Goal: Task Accomplishment & Management: Complete application form

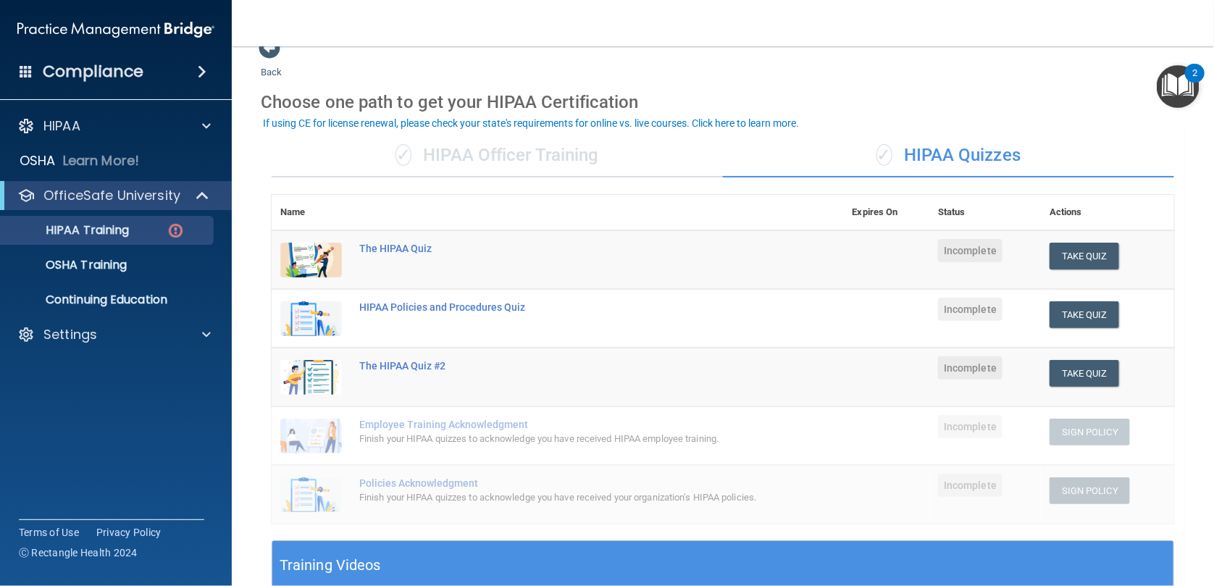
scroll to position [24, 0]
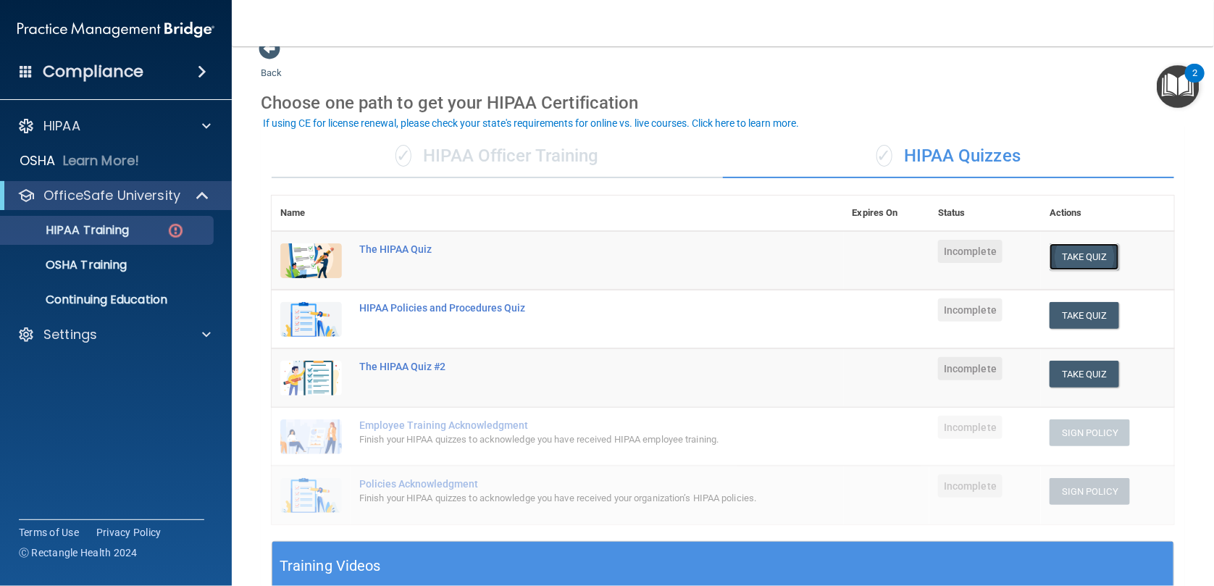
click at [1059, 256] on button "Take Quiz" at bounding box center [1085, 256] width 70 height 27
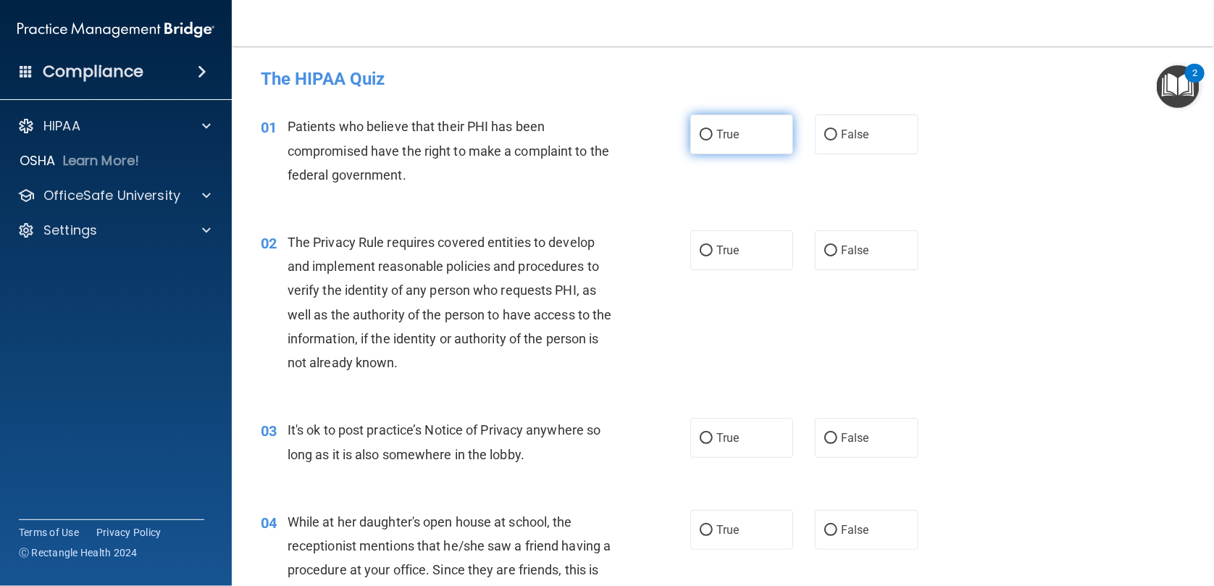
click at [696, 141] on label "True" at bounding box center [741, 134] width 103 height 40
click at [700, 141] on input "True" at bounding box center [706, 135] width 13 height 11
radio input "true"
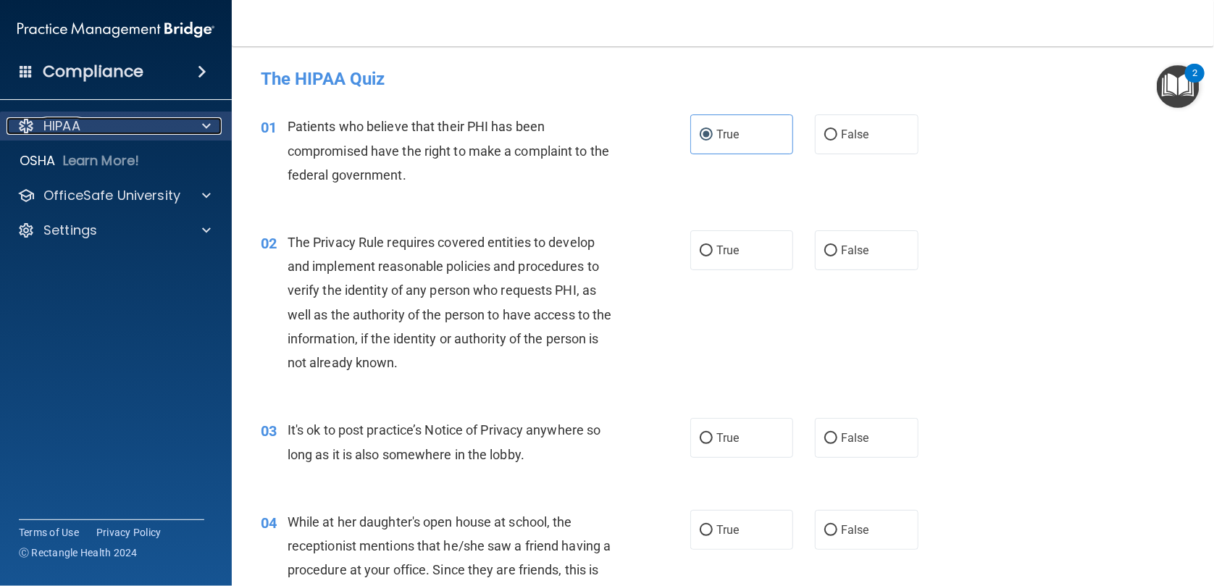
click at [118, 132] on div "HIPAA" at bounding box center [97, 125] width 180 height 17
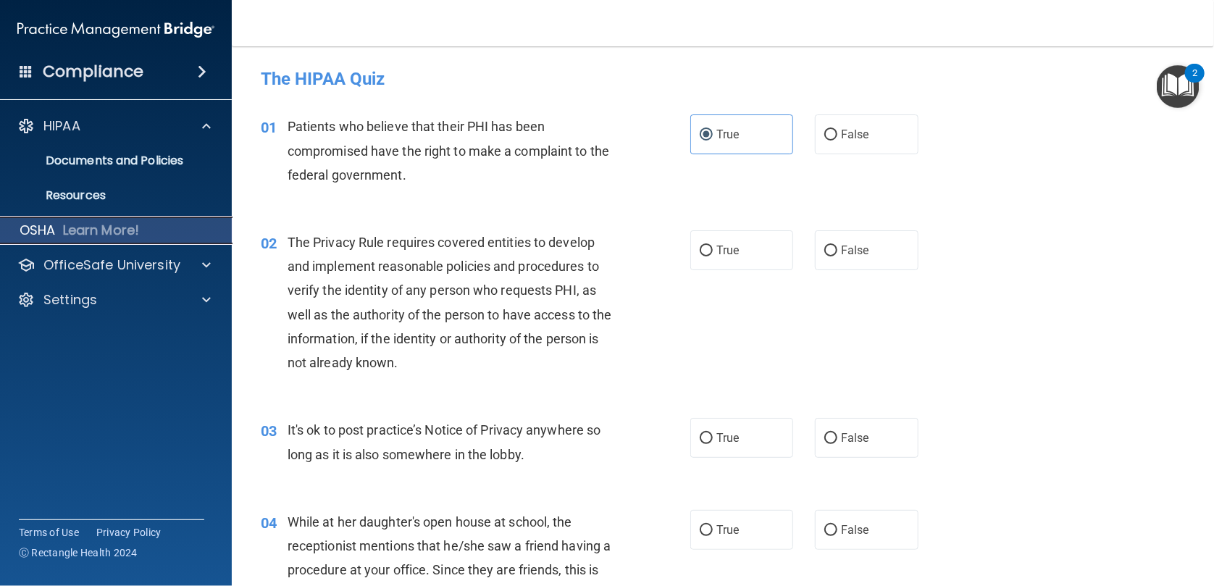
click at [122, 232] on p "Learn More!" at bounding box center [101, 230] width 77 height 17
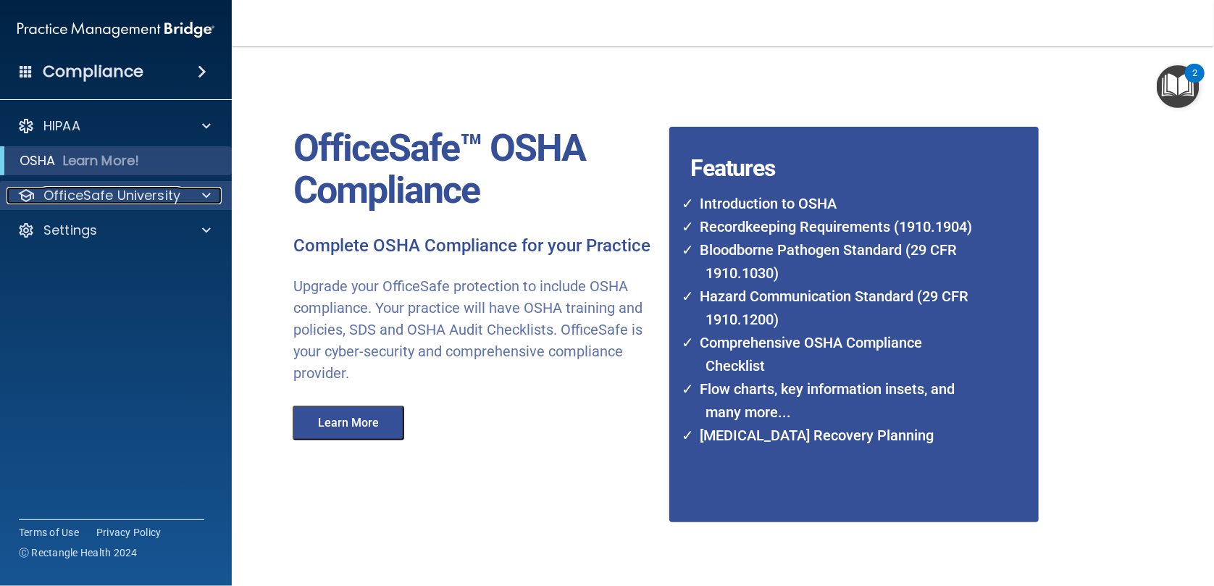
click at [92, 204] on p "OfficeSafe University" at bounding box center [111, 195] width 137 height 17
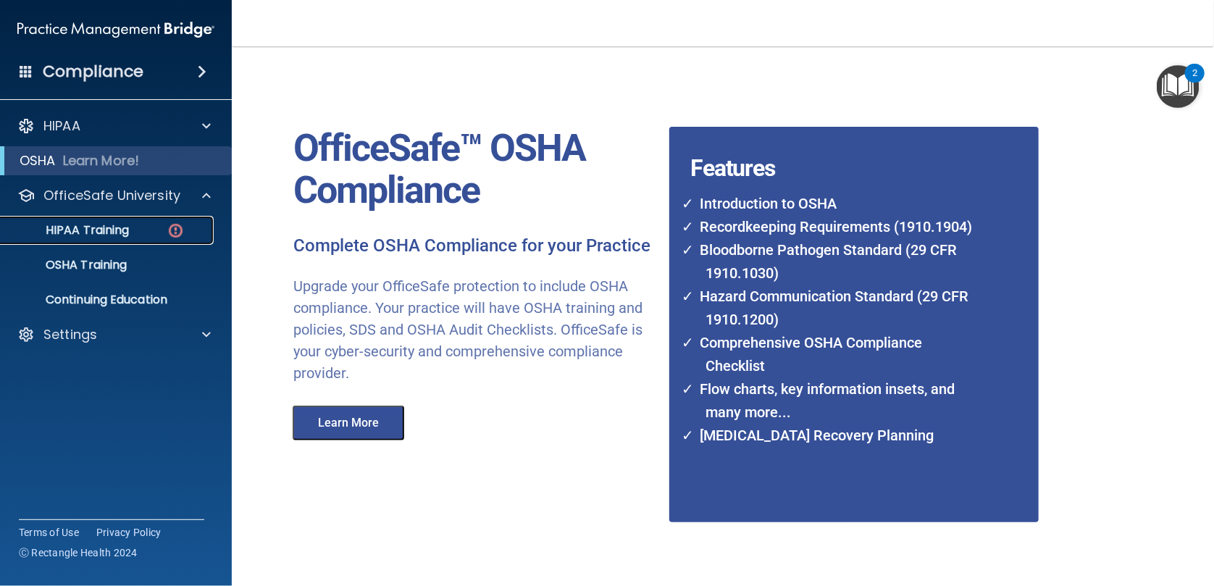
click at [96, 231] on p "HIPAA Training" at bounding box center [69, 230] width 120 height 14
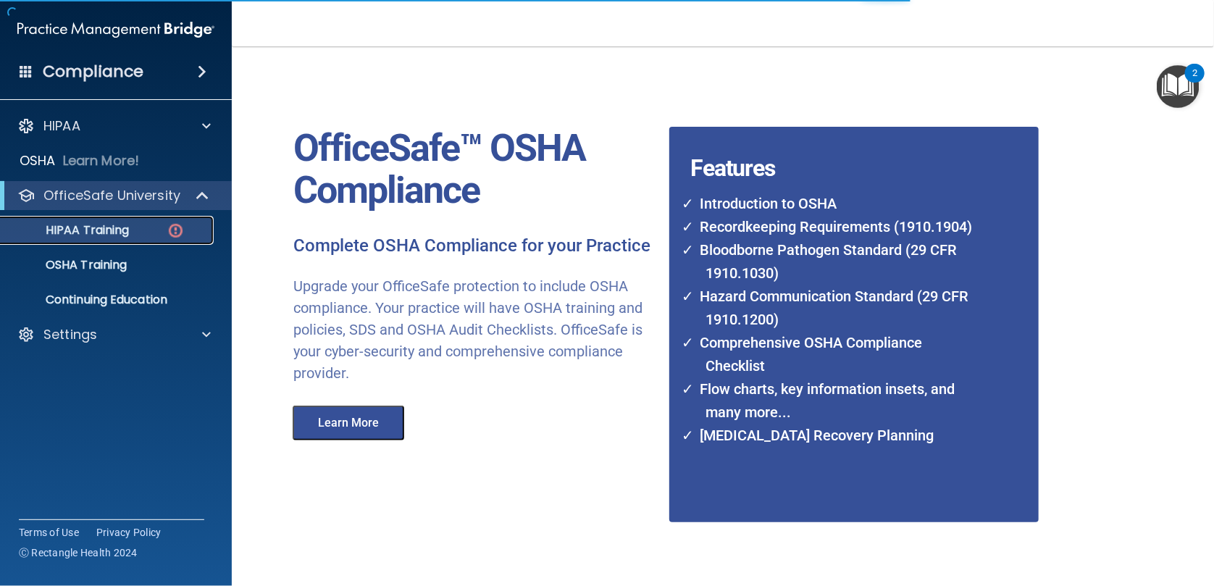
click at [96, 231] on p "HIPAA Training" at bounding box center [69, 230] width 120 height 14
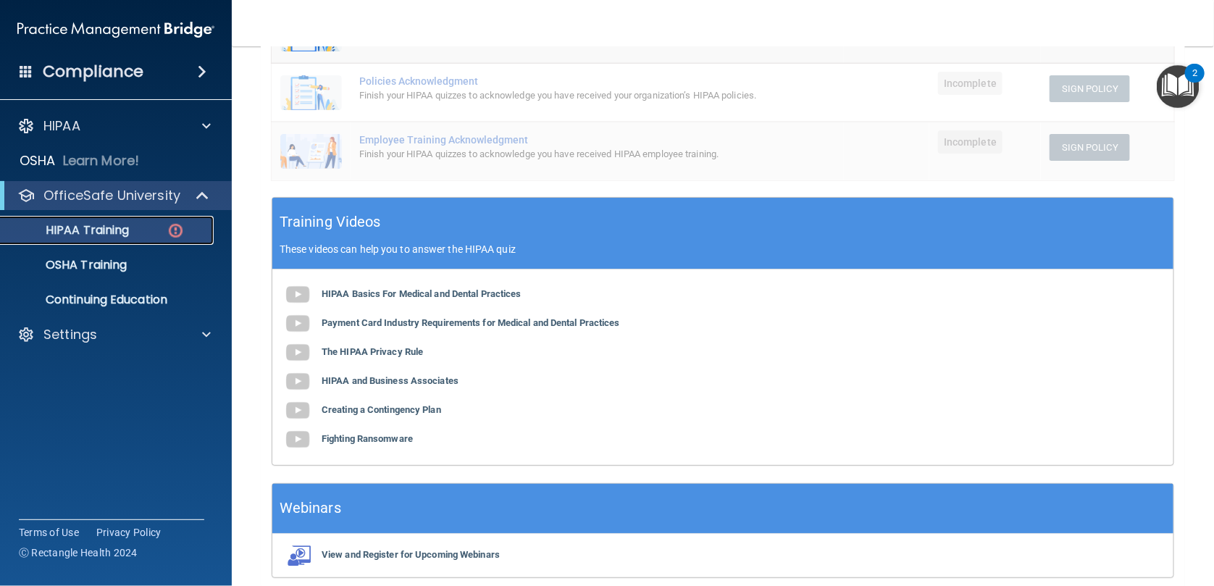
scroll to position [366, 0]
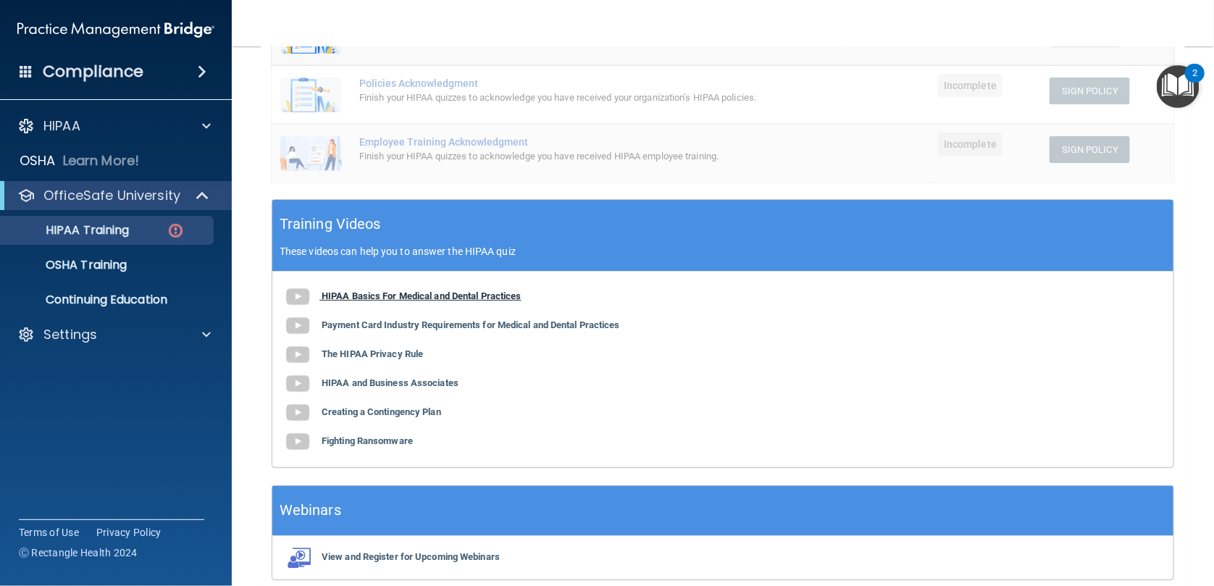
click at [446, 301] on b "HIPAA Basics For Medical and Dental Practices" at bounding box center [422, 296] width 200 height 11
click at [900, 364] on div "HIPAA Basics For Medical and Dental Practices Payment Card Industry Requirement…" at bounding box center [722, 370] width 901 height 196
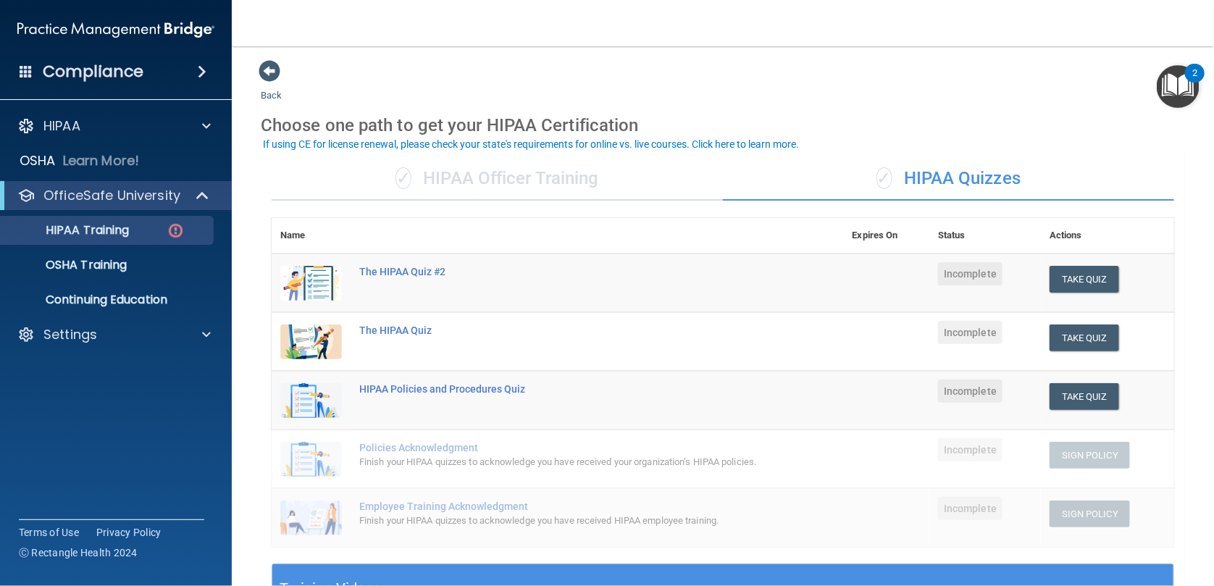
scroll to position [0, 0]
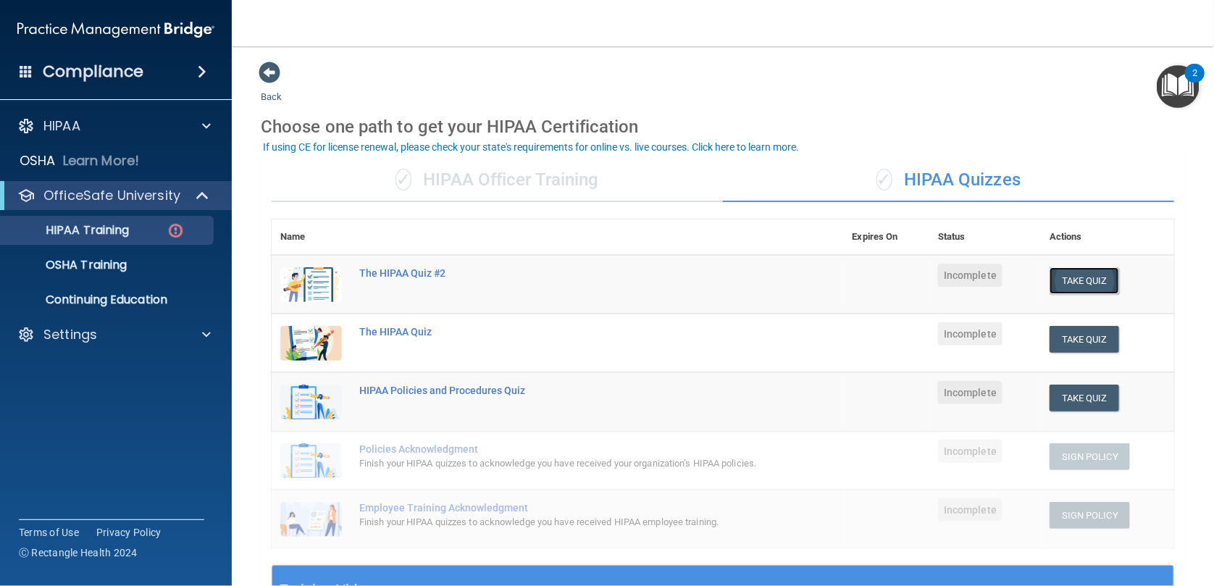
click at [1074, 288] on button "Take Quiz" at bounding box center [1085, 280] width 70 height 27
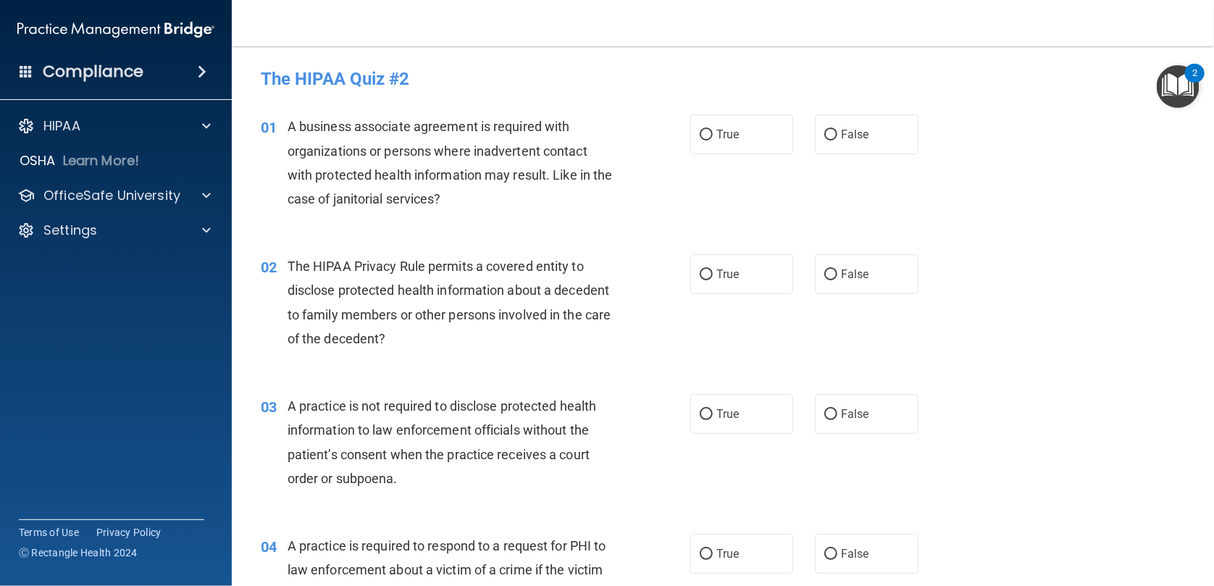
click at [511, 239] on div "02 The HIPAA Privacy Rule permits a covered entity to disclose protected health…" at bounding box center [723, 306] width 946 height 140
click at [1177, 94] on img "Open Resource Center, 2 new notifications" at bounding box center [1178, 86] width 43 height 43
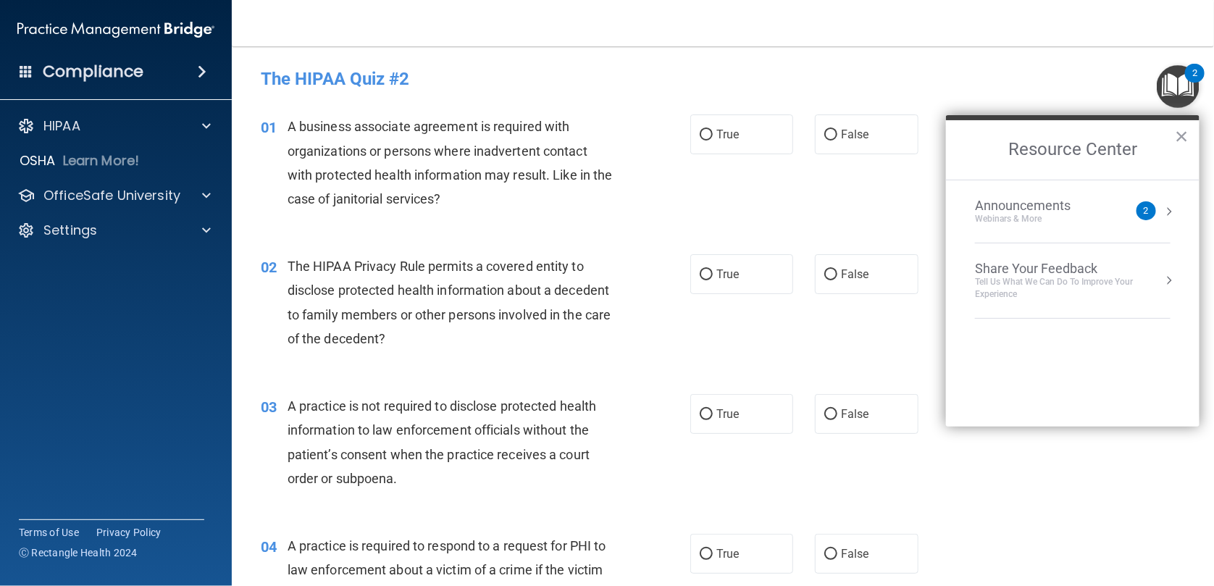
click at [1177, 94] on img "Open Resource Center, 2 new notifications" at bounding box center [1178, 86] width 43 height 43
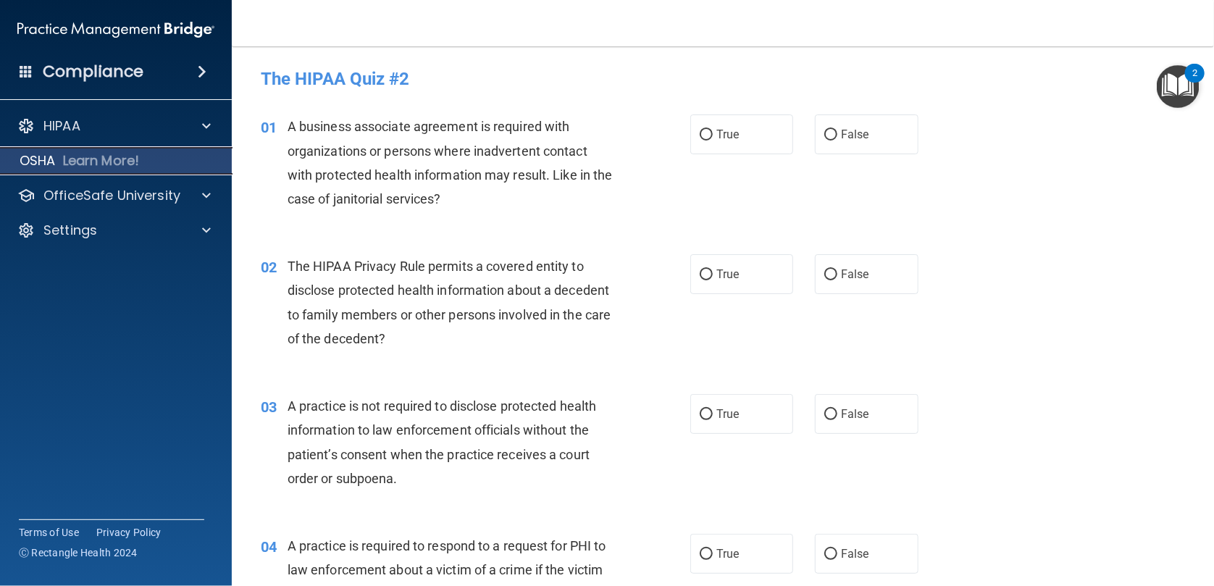
click at [114, 165] on p "Learn More!" at bounding box center [101, 160] width 77 height 17
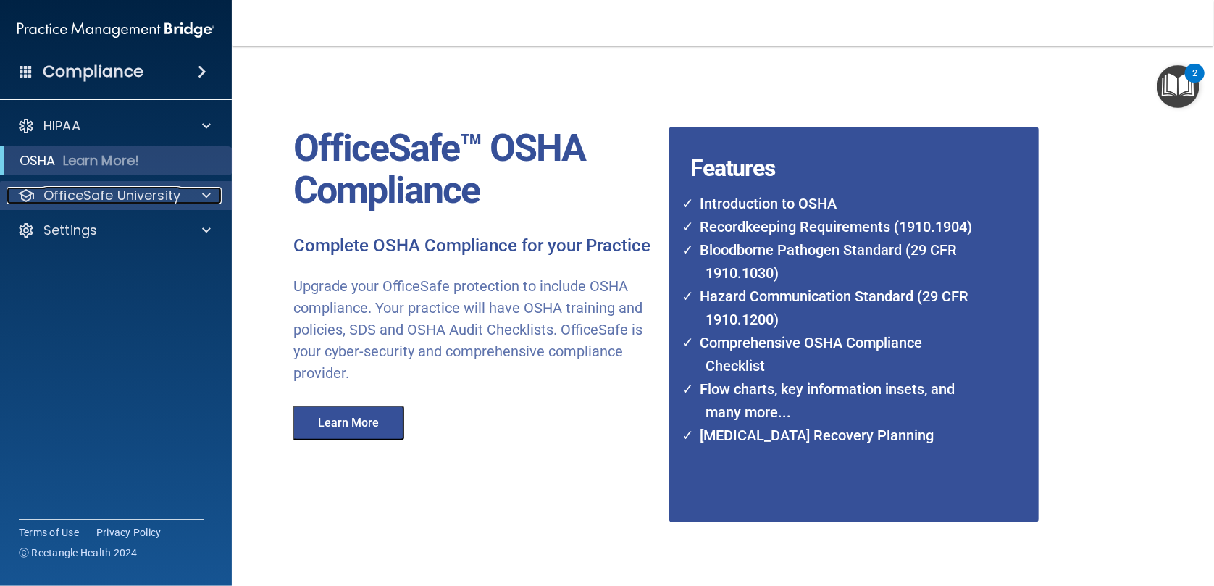
click at [116, 195] on p "OfficeSafe University" at bounding box center [111, 195] width 137 height 17
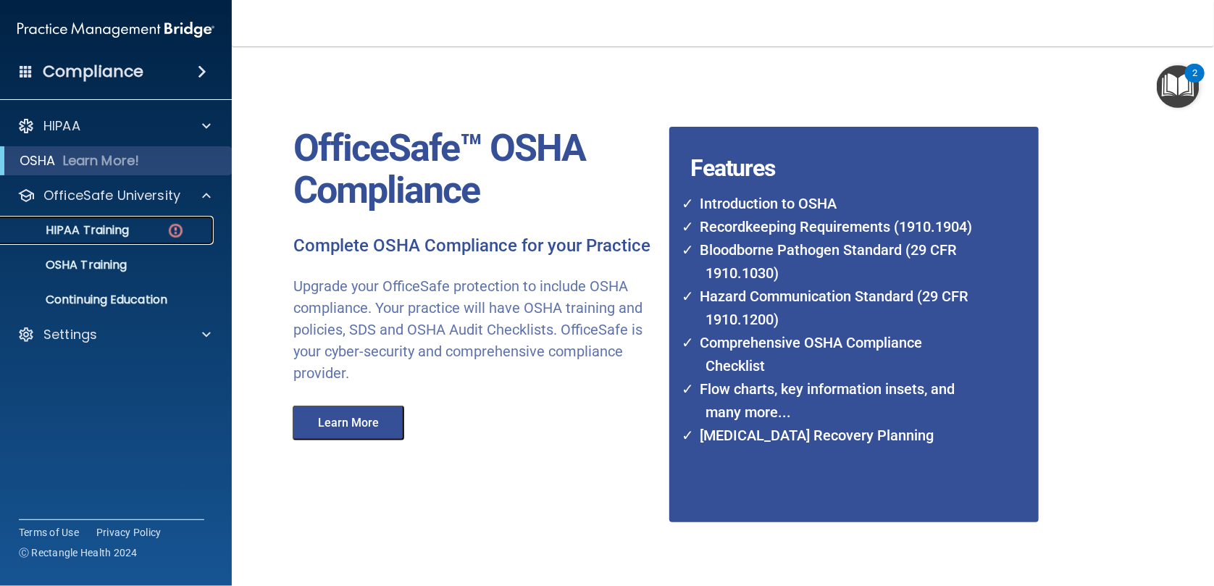
click at [106, 235] on p "HIPAA Training" at bounding box center [69, 230] width 120 height 14
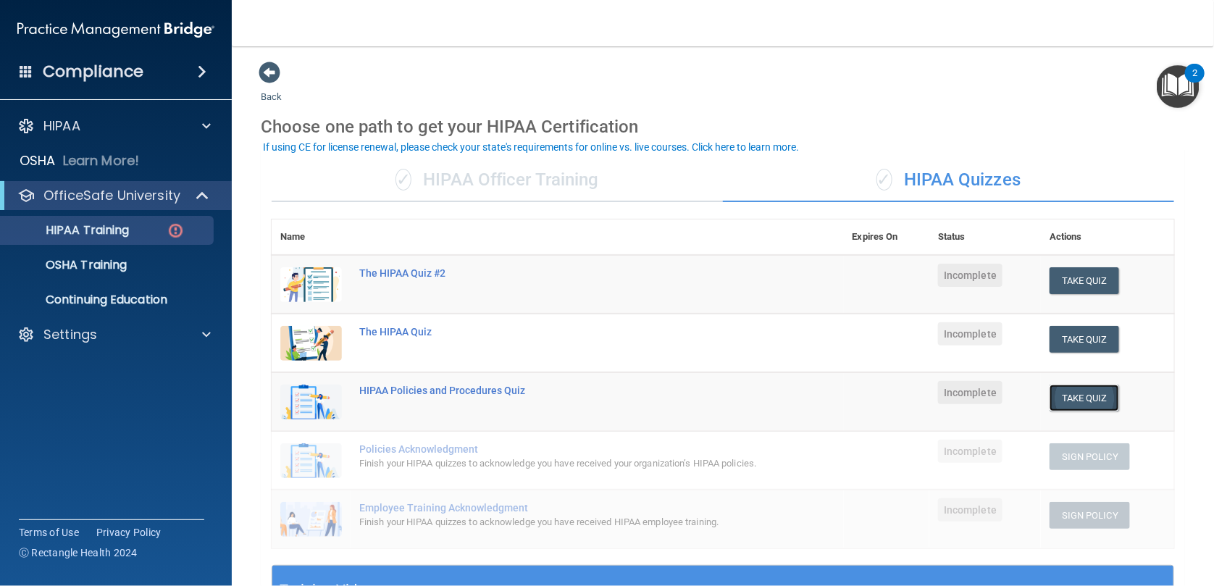
click at [1087, 385] on button "Take Quiz" at bounding box center [1085, 398] width 70 height 27
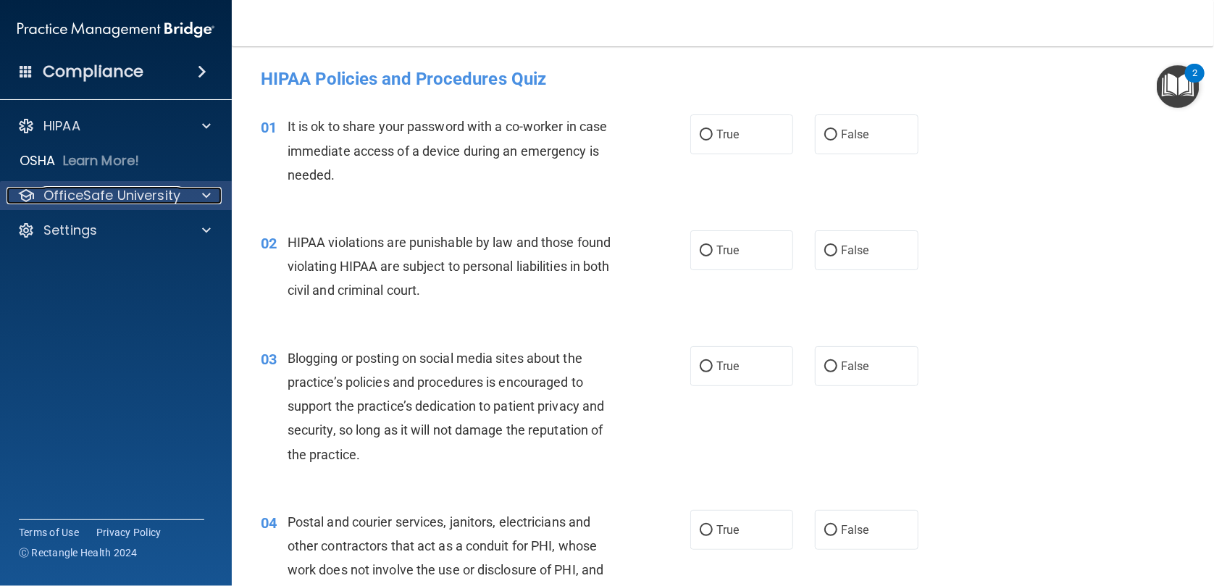
click at [125, 204] on p "OfficeSafe University" at bounding box center [111, 195] width 137 height 17
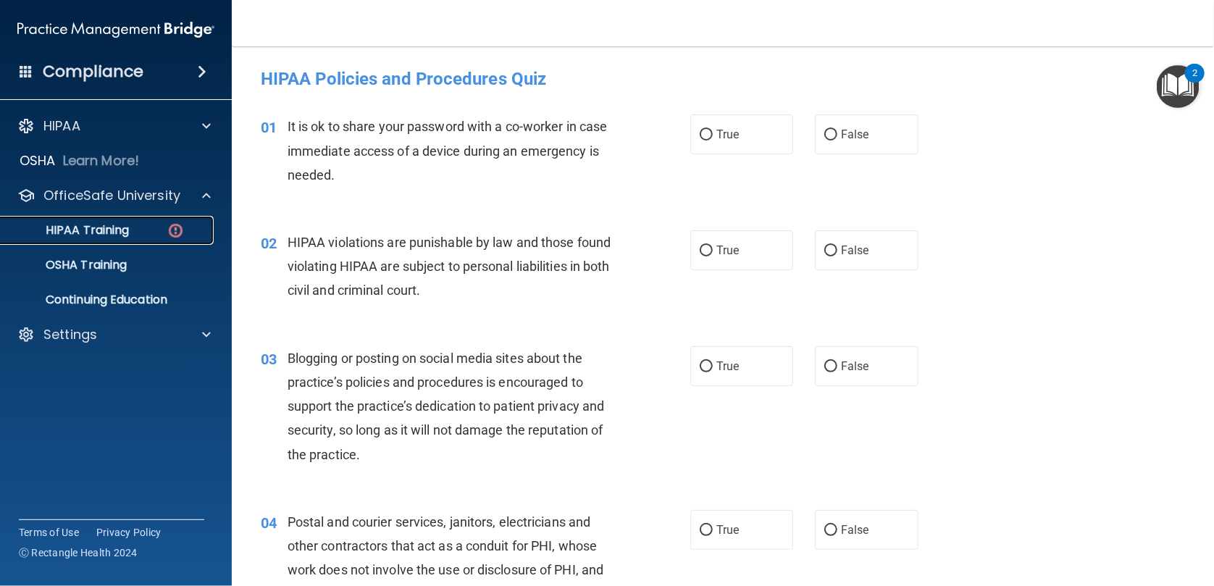
click at [73, 233] on p "HIPAA Training" at bounding box center [69, 230] width 120 height 14
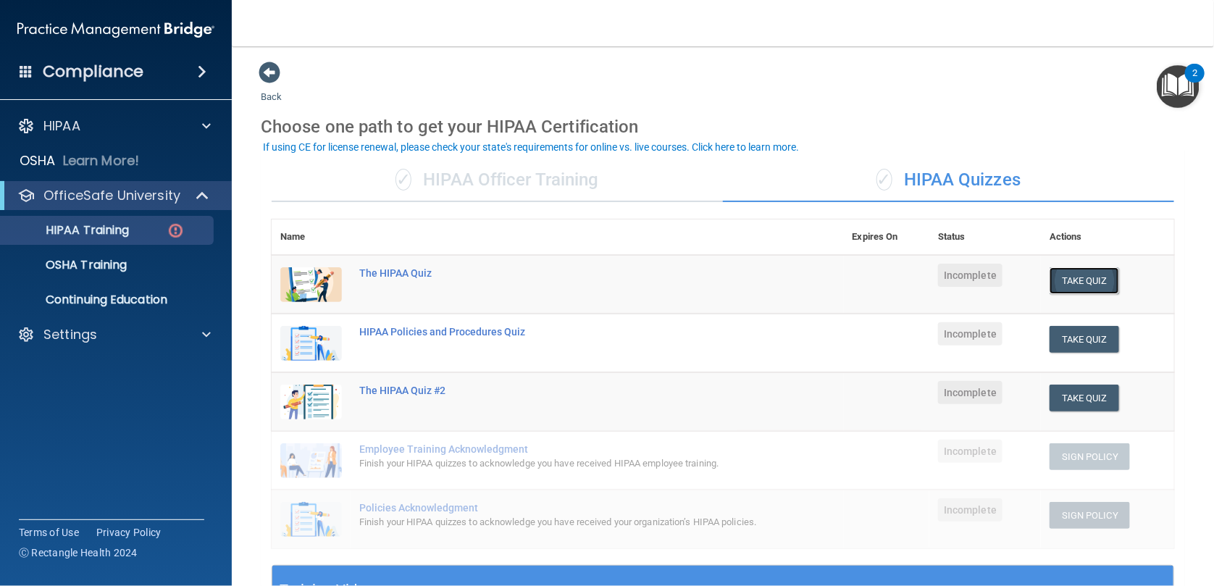
click at [1066, 283] on button "Take Quiz" at bounding box center [1085, 280] width 70 height 27
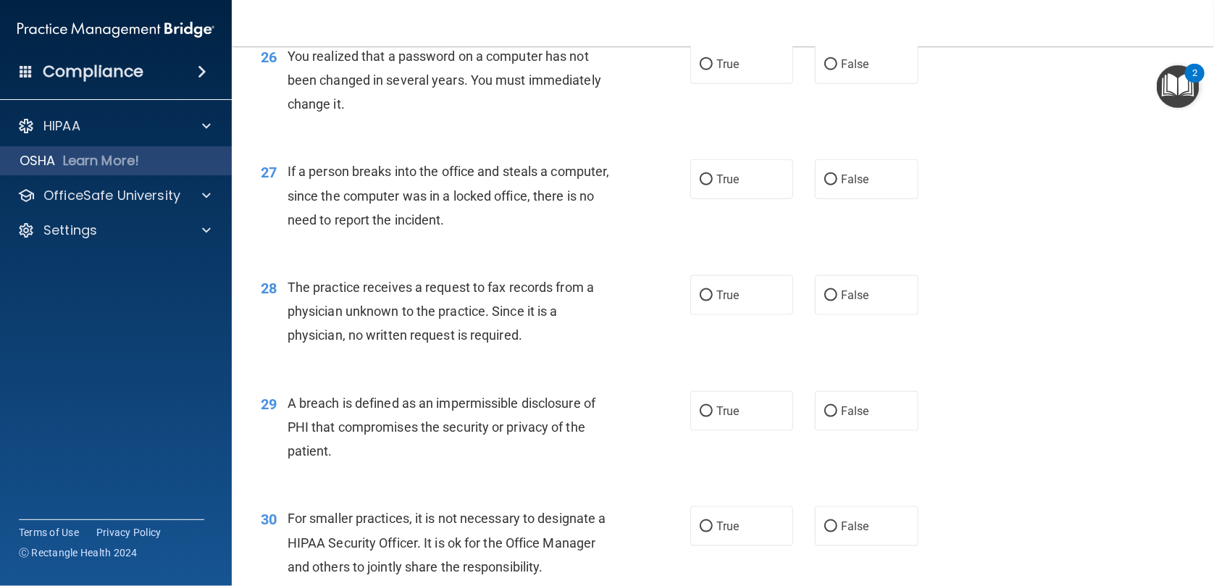
scroll to position [3050, 0]
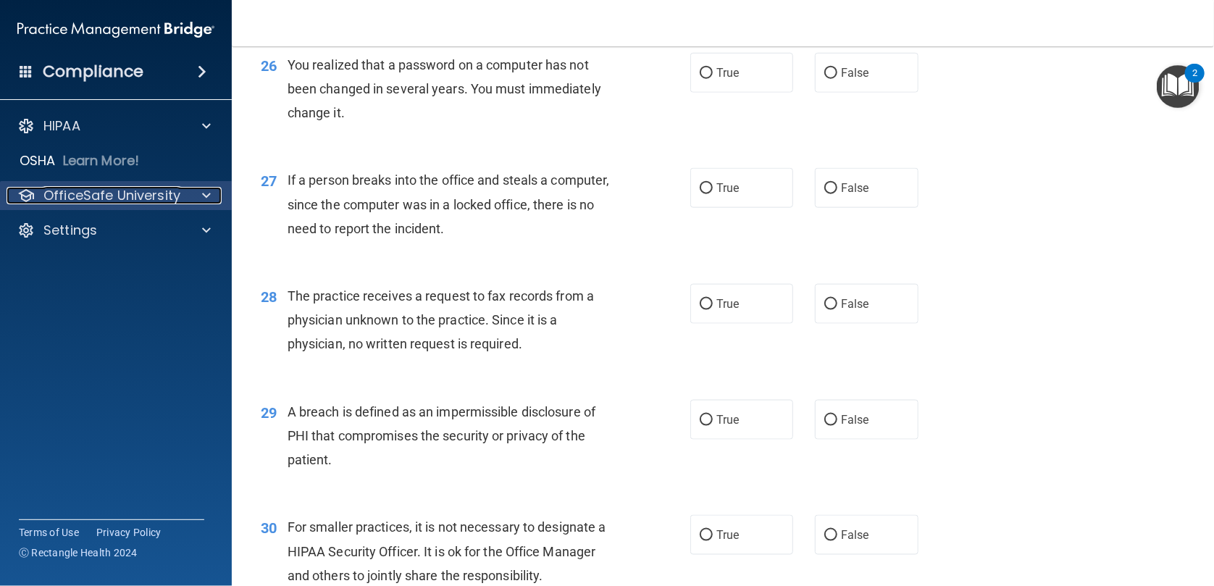
click at [90, 187] on p "OfficeSafe University" at bounding box center [111, 195] width 137 height 17
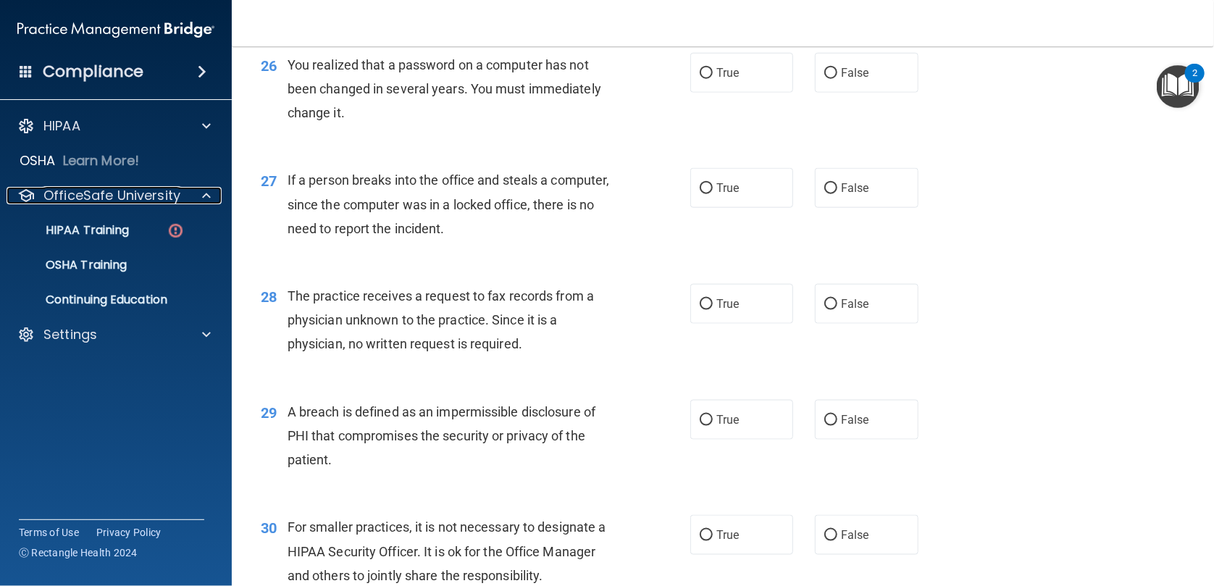
scroll to position [3074, 0]
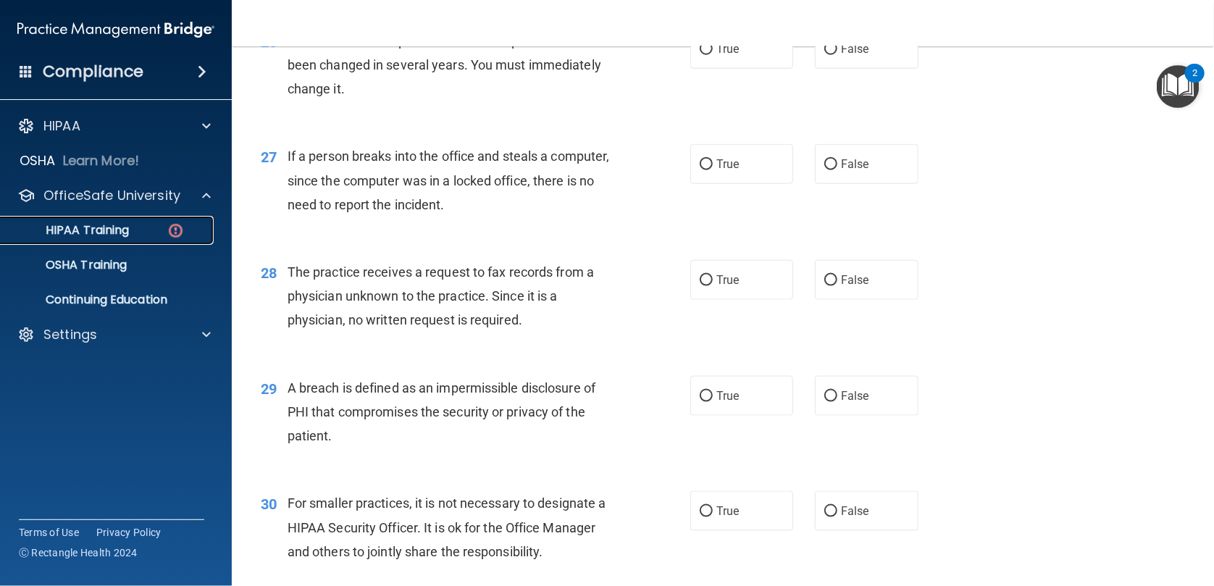
click at [114, 230] on p "HIPAA Training" at bounding box center [69, 230] width 120 height 14
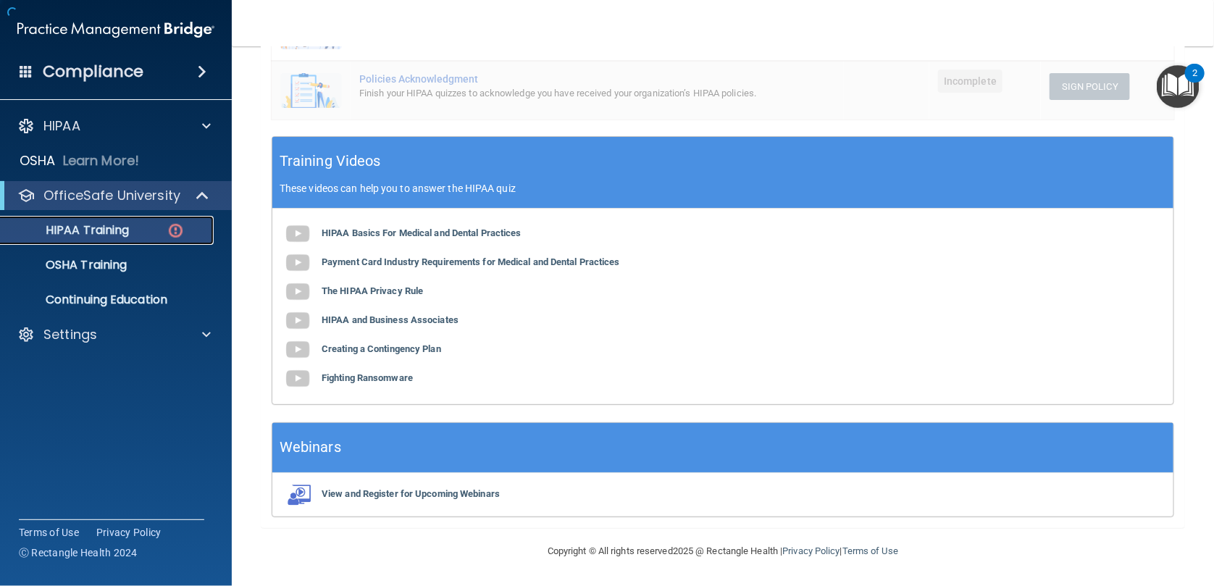
scroll to position [438, 0]
click at [439, 238] on b "HIPAA Basics For Medical and Dental Practices" at bounding box center [422, 233] width 200 height 11
click at [56, 230] on p "HIPAA Training" at bounding box center [69, 230] width 120 height 14
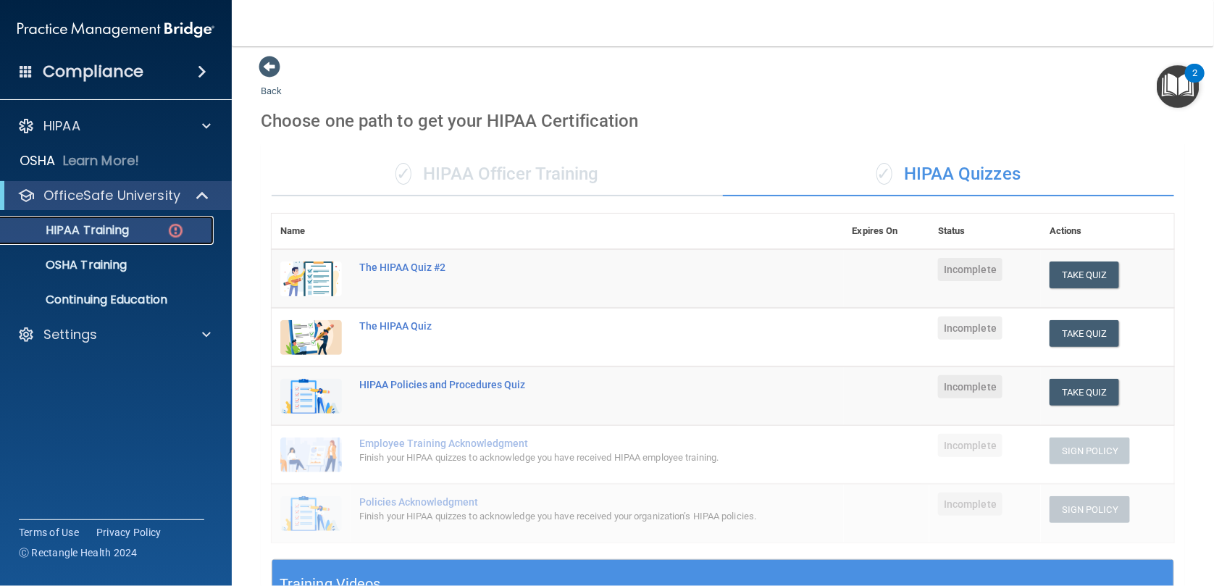
scroll to position [0, 0]
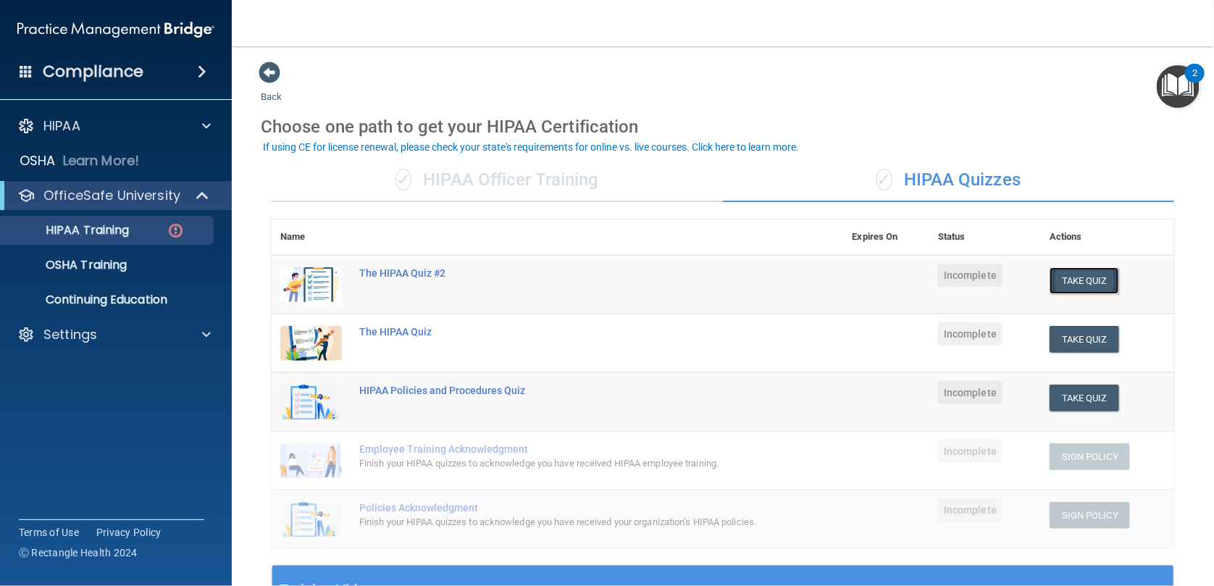
click at [1068, 274] on button "Take Quiz" at bounding box center [1085, 280] width 70 height 27
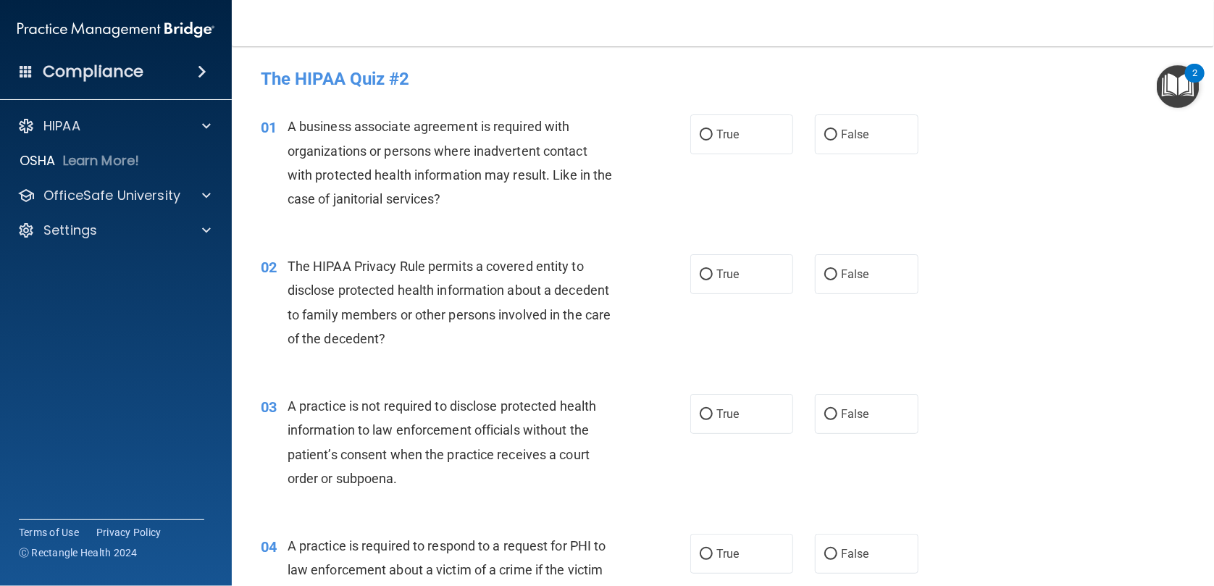
click at [978, 271] on div "02 The HIPAA Privacy Rule permits a covered entity to disclose protected health…" at bounding box center [723, 306] width 946 height 140
click at [754, 137] on label "True" at bounding box center [741, 134] width 103 height 40
click at [713, 137] on input "True" at bounding box center [706, 135] width 13 height 11
radio input "true"
click at [759, 269] on label "True" at bounding box center [741, 274] width 103 height 40
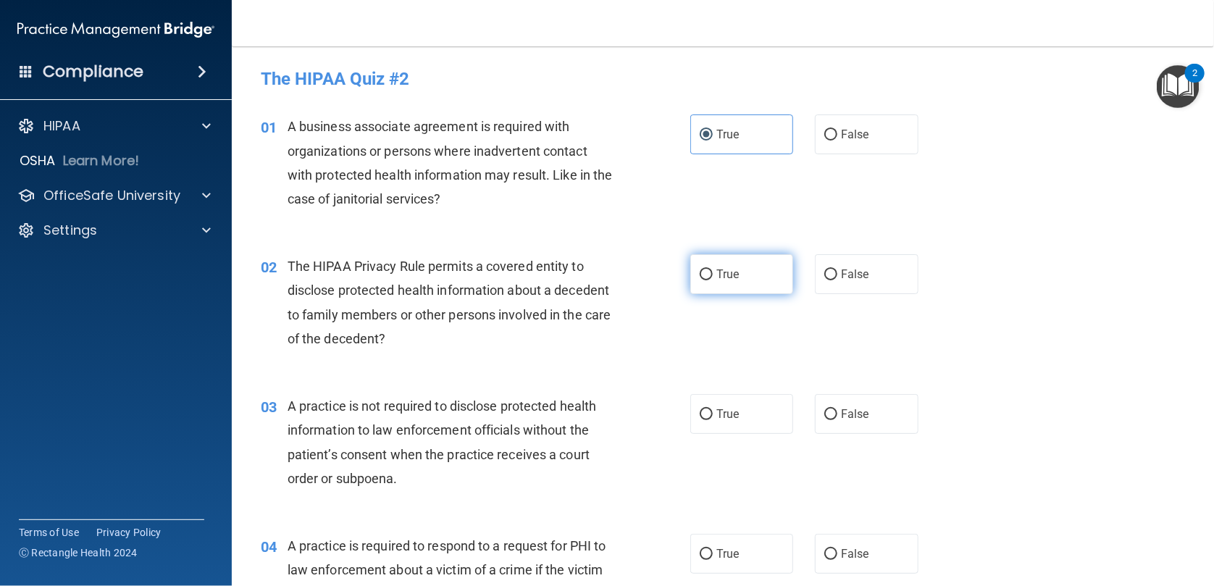
click at [713, 270] on input "True" at bounding box center [706, 275] width 13 height 11
radio input "true"
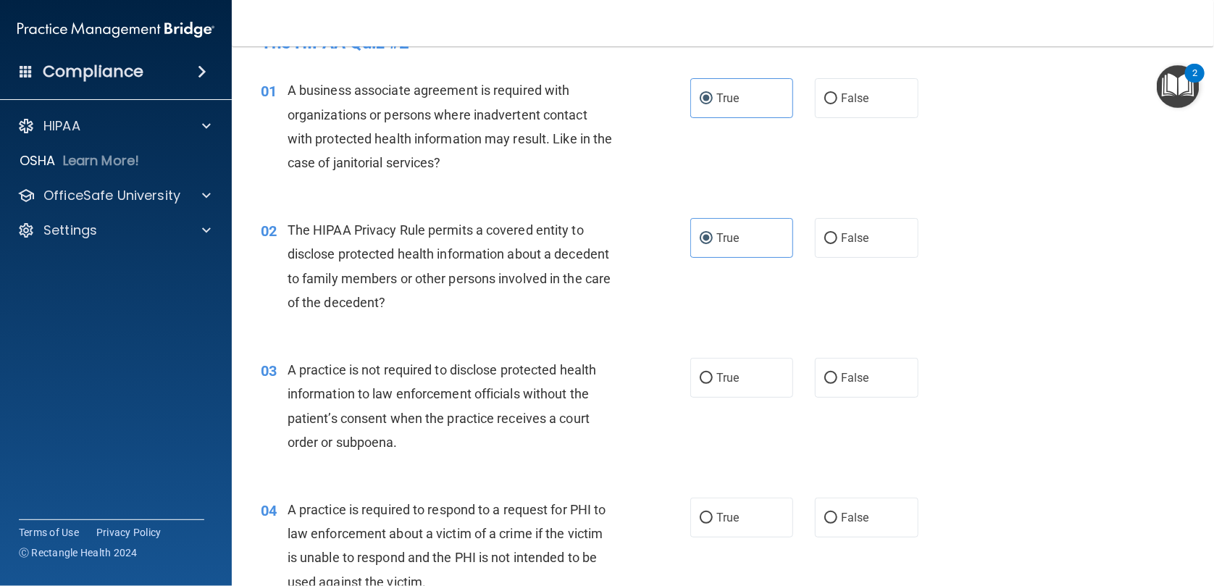
scroll to position [24, 0]
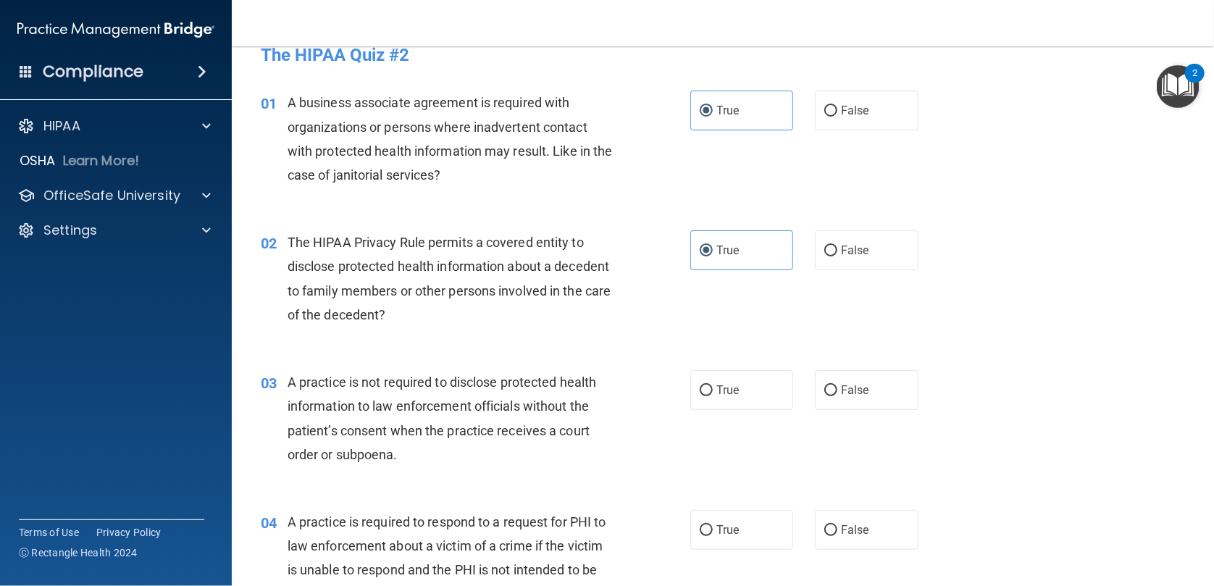
click at [894, 136] on div "01 A business associate agreement is required with organizations or persons whe…" at bounding box center [723, 142] width 946 height 140
click at [880, 106] on label "False" at bounding box center [866, 111] width 103 height 40
click at [838, 106] on input "False" at bounding box center [831, 111] width 13 height 11
radio input "true"
click at [760, 120] on label "True" at bounding box center [741, 111] width 103 height 40
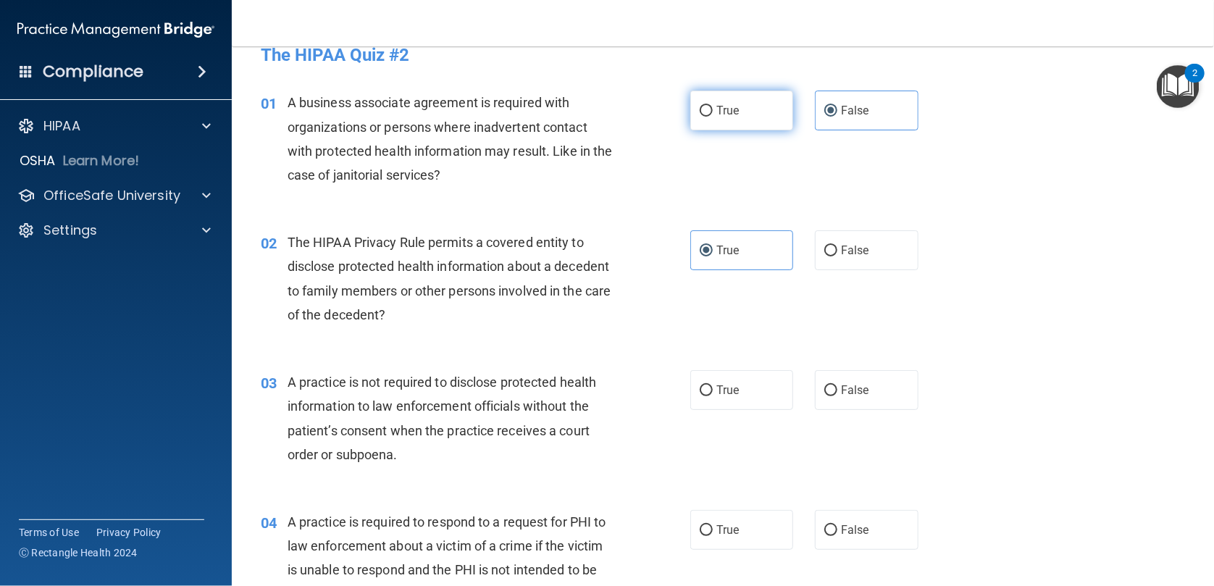
click at [713, 117] on input "True" at bounding box center [706, 111] width 13 height 11
radio input "true"
radio input "false"
click at [743, 404] on label "True" at bounding box center [741, 390] width 103 height 40
click at [713, 396] on input "True" at bounding box center [706, 390] width 13 height 11
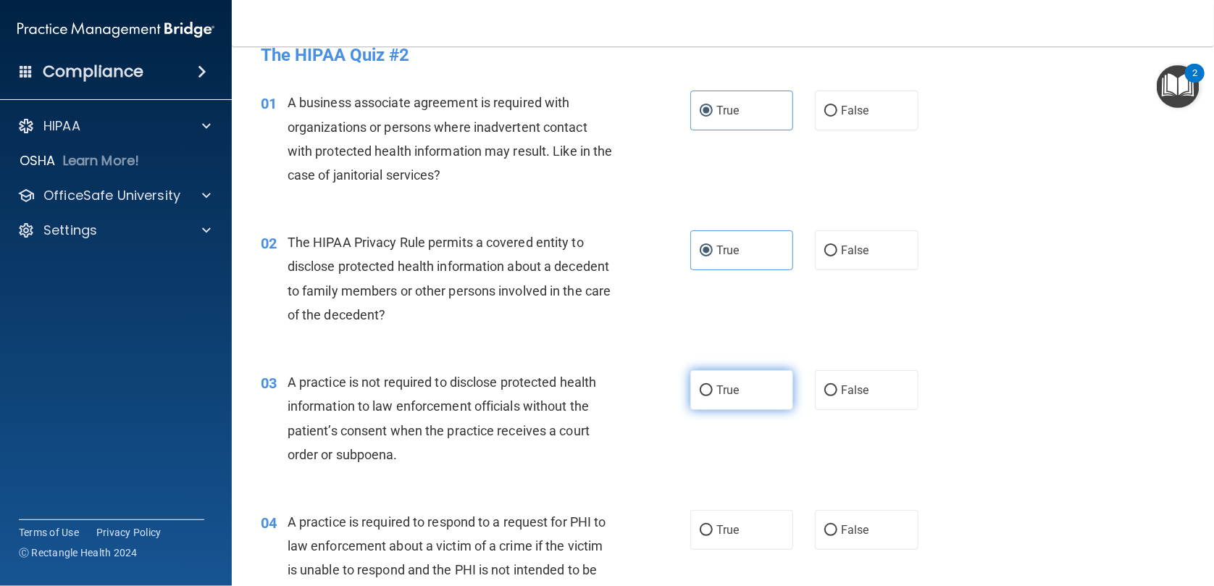
radio input "true"
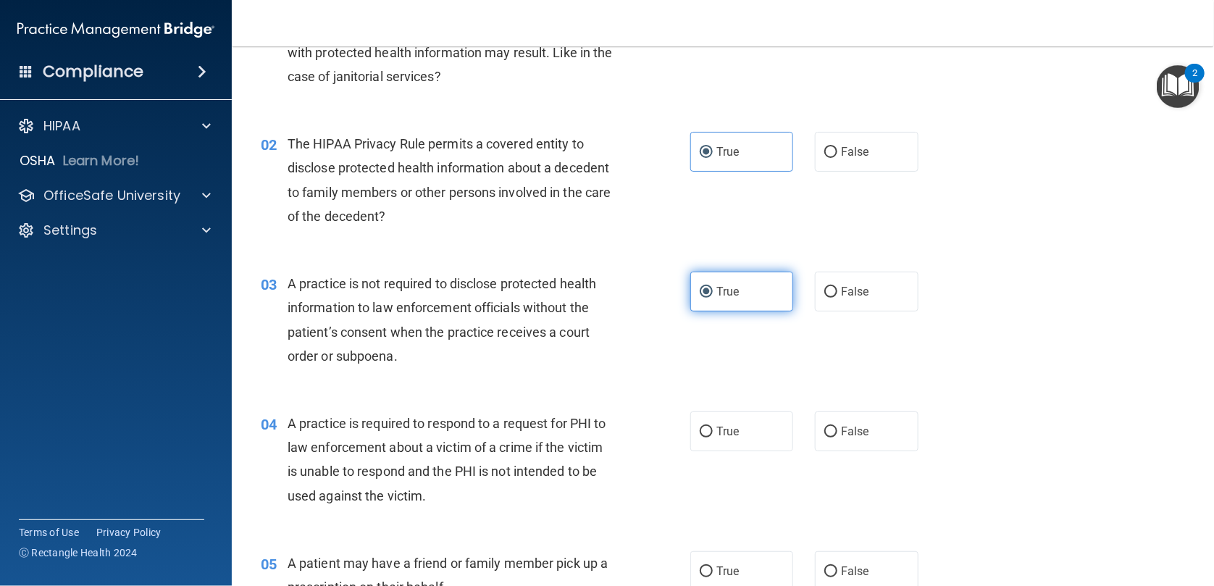
scroll to position [169, 0]
